Goal: Check status: Check status

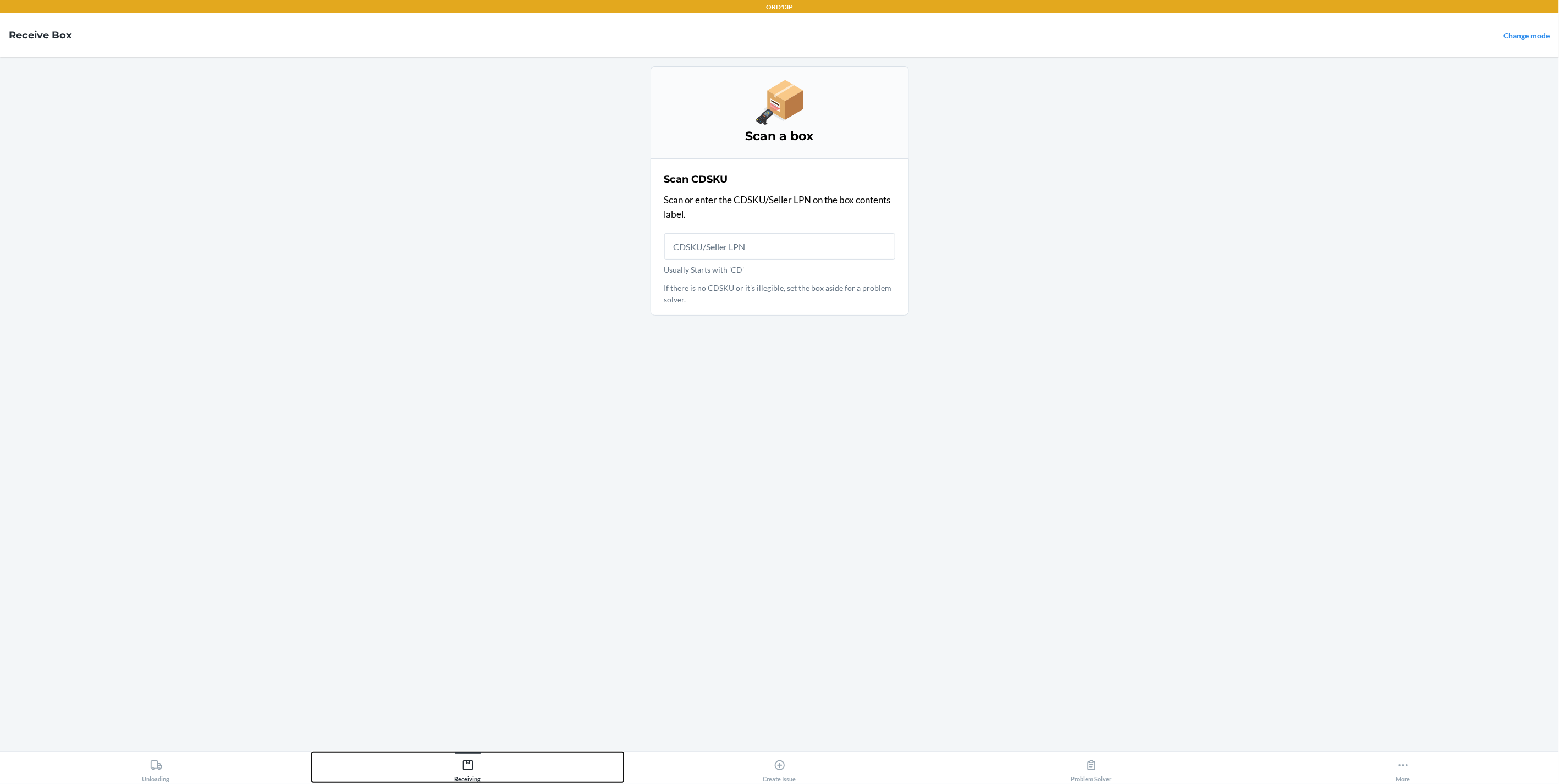
click at [468, 764] on icon at bounding box center [468, 765] width 12 height 12
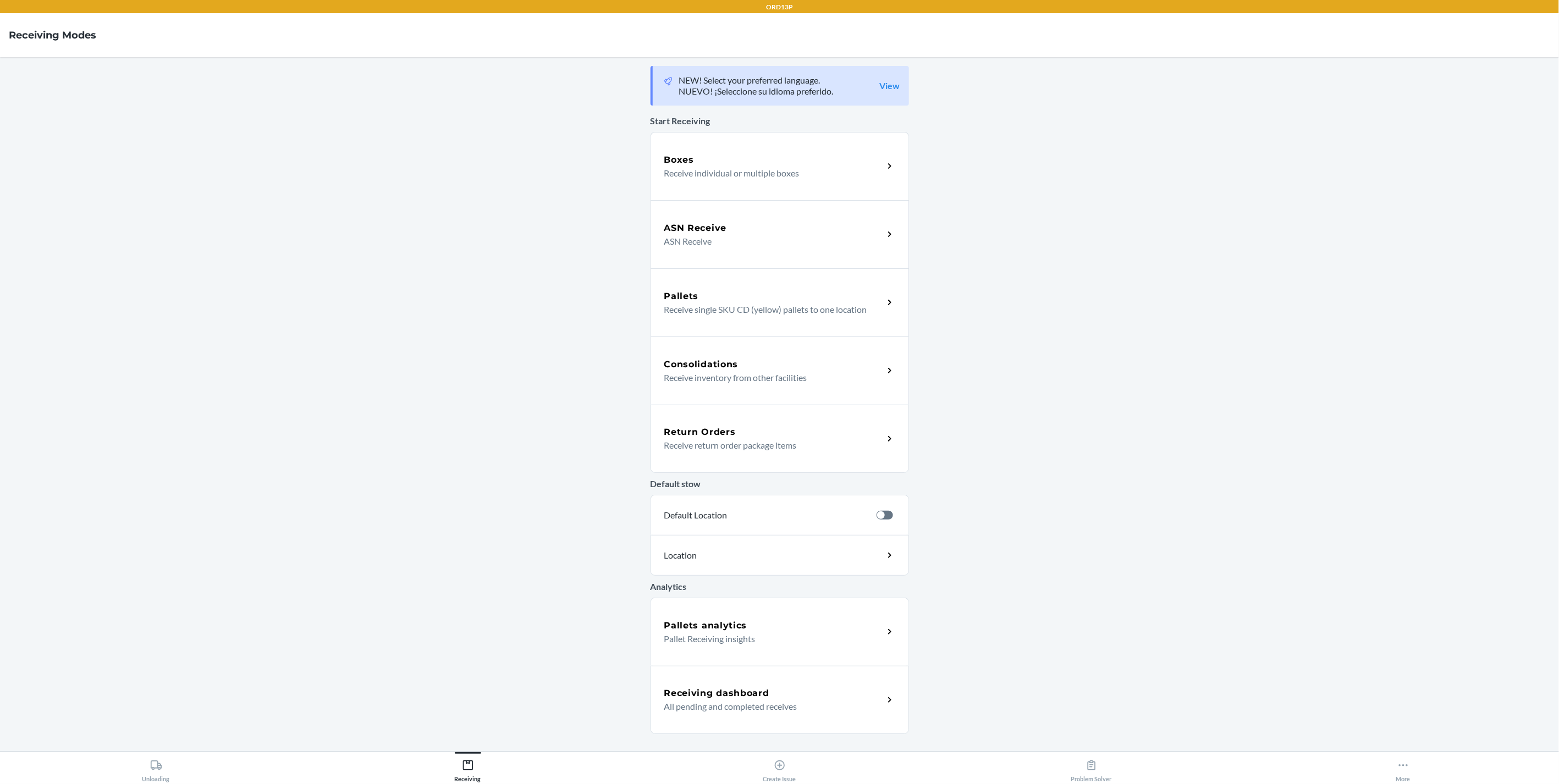
click at [706, 705] on p "All pending and completed receives" at bounding box center [770, 707] width 211 height 14
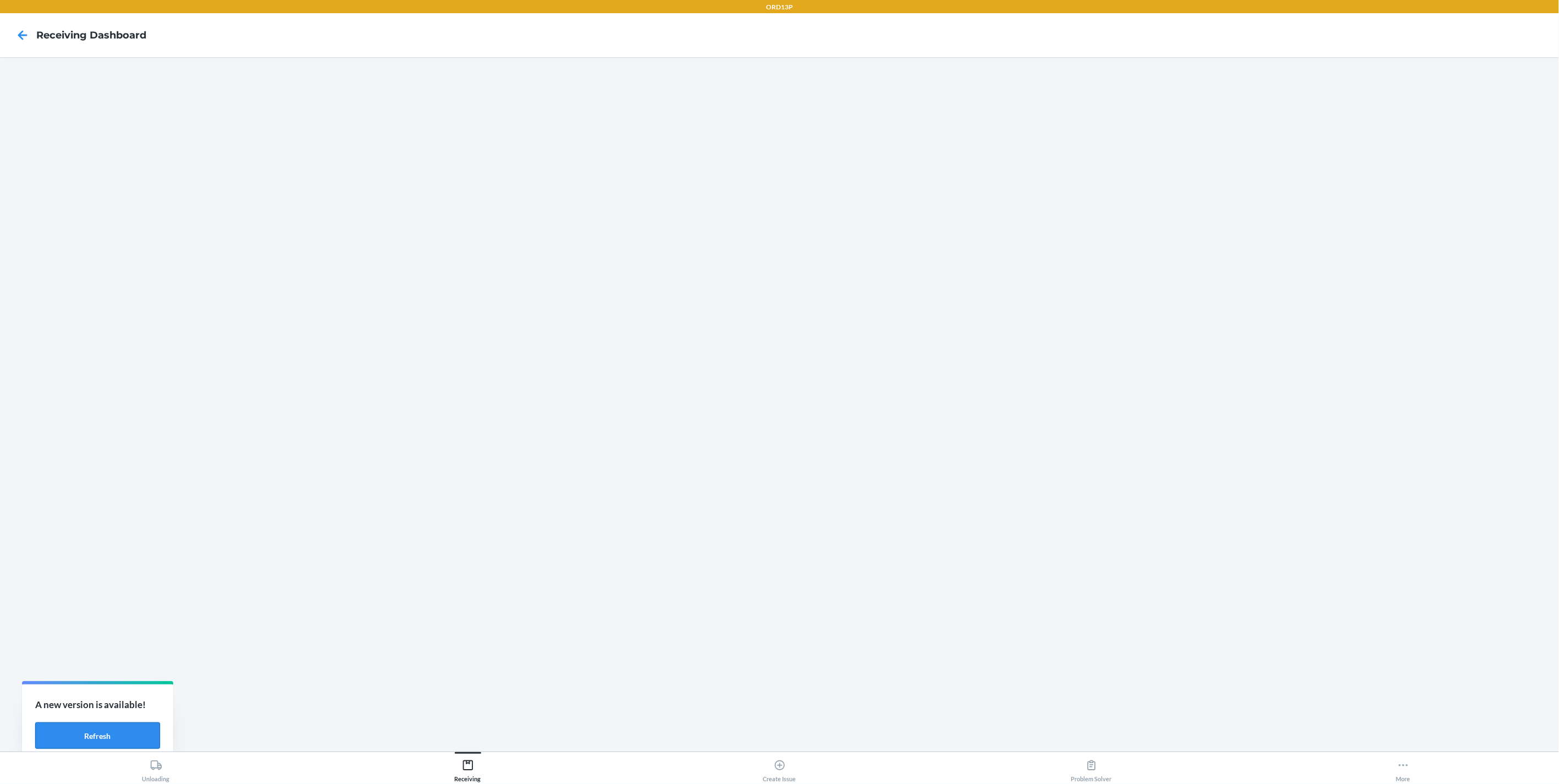
click at [80, 742] on button "Refresh" at bounding box center [97, 735] width 125 height 26
